Goal: Navigation & Orientation: Find specific page/section

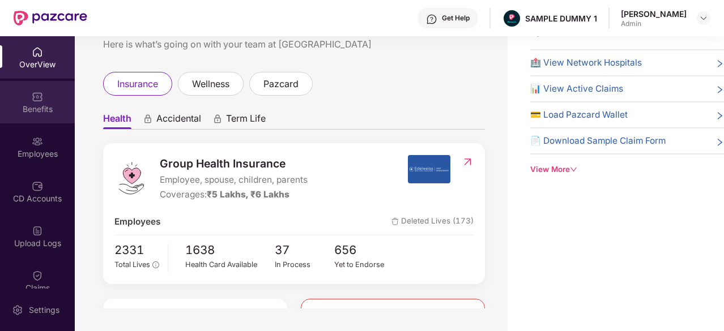
click at [33, 97] on img at bounding box center [37, 96] width 11 height 11
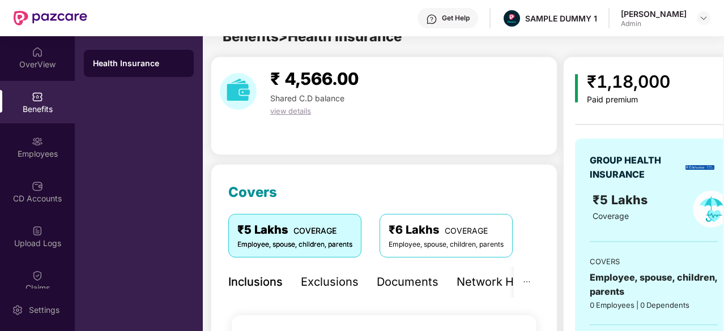
scroll to position [36, 0]
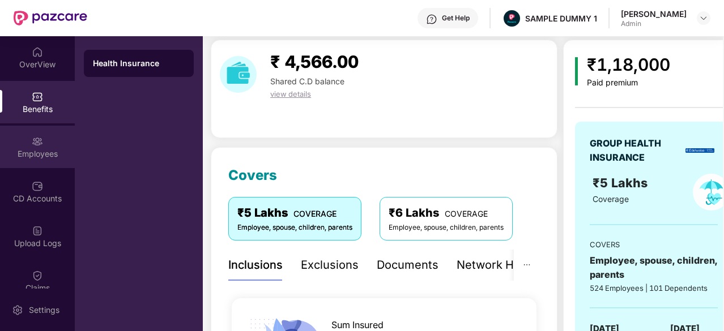
click at [29, 138] on div "Employees" at bounding box center [37, 147] width 75 height 42
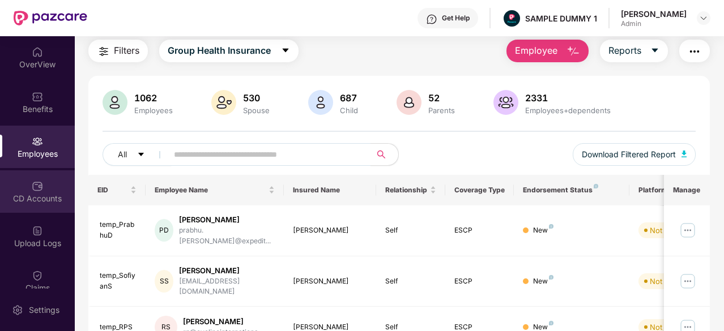
click at [27, 201] on div "CD Accounts" at bounding box center [37, 198] width 75 height 11
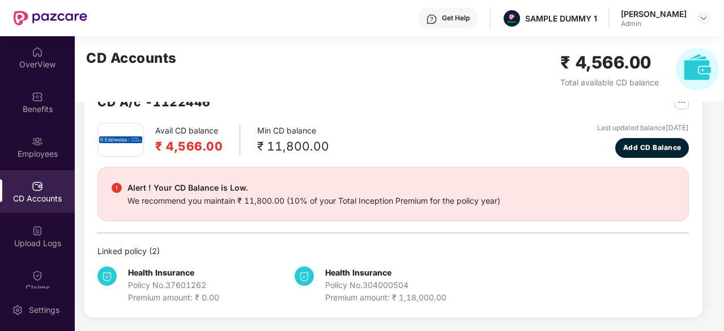
scroll to position [35, 0]
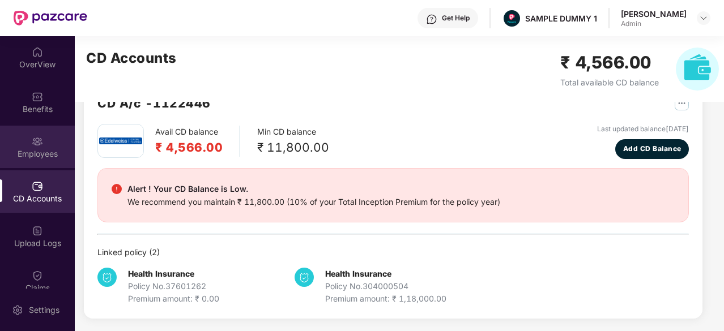
click at [36, 143] on img at bounding box center [37, 141] width 11 height 11
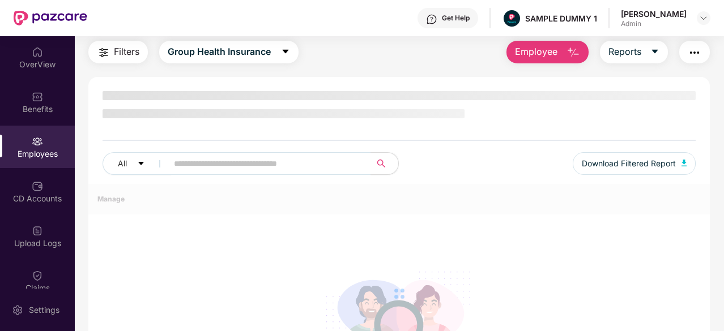
scroll to position [36, 0]
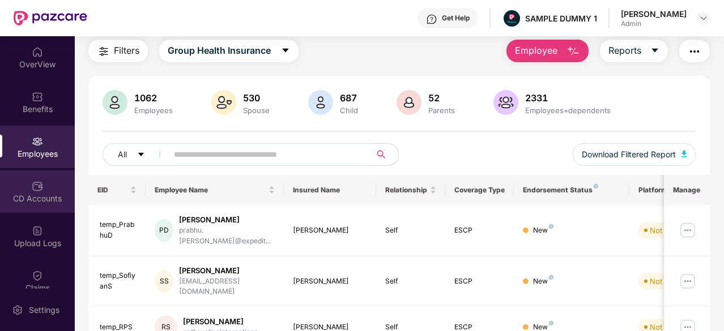
click at [41, 181] on div "CD Accounts" at bounding box center [37, 191] width 75 height 42
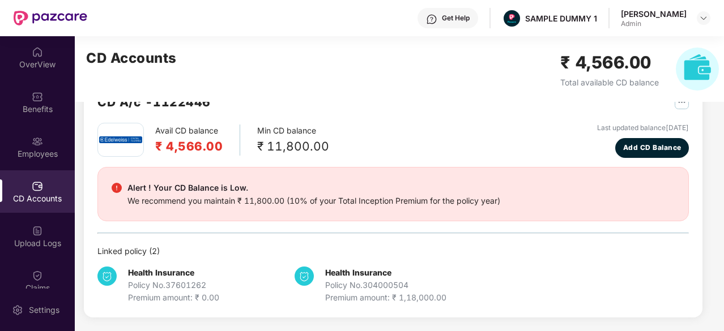
scroll to position [35, 0]
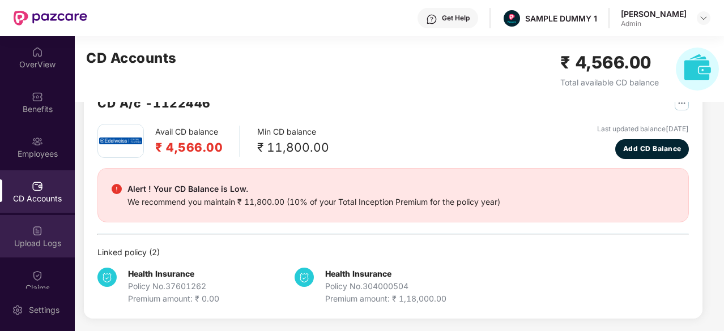
click at [49, 253] on div "Upload Logs" at bounding box center [37, 236] width 75 height 42
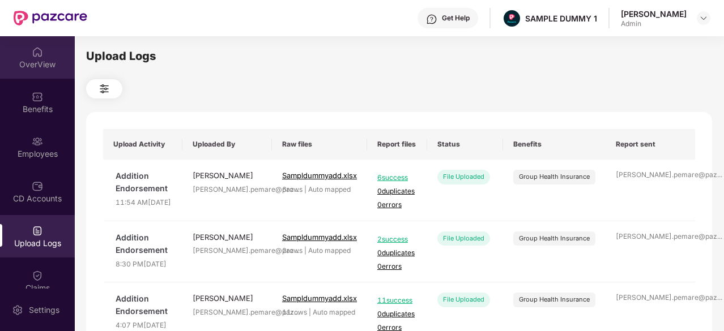
click at [42, 62] on div "OverView" at bounding box center [37, 64] width 75 height 11
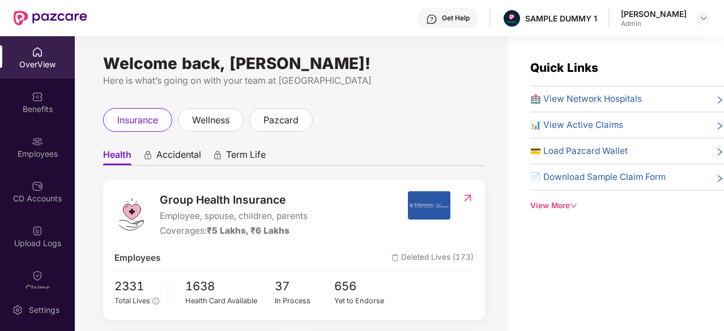
click at [42, 57] on div "OverView" at bounding box center [37, 57] width 75 height 42
